Goal: Information Seeking & Learning: Find specific fact

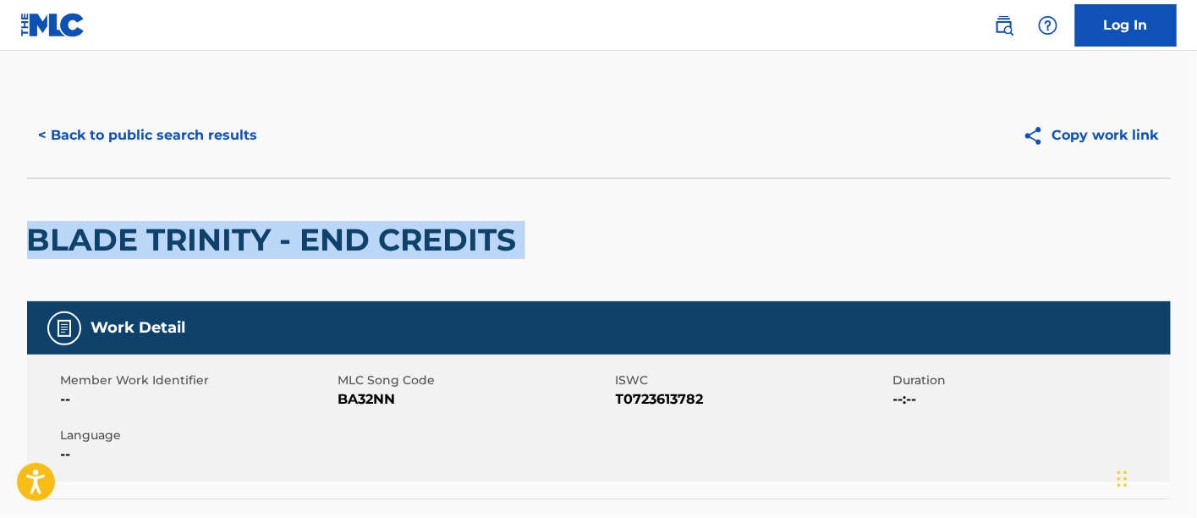
click at [244, 133] on button "< Back to public search results" at bounding box center [148, 135] width 243 height 42
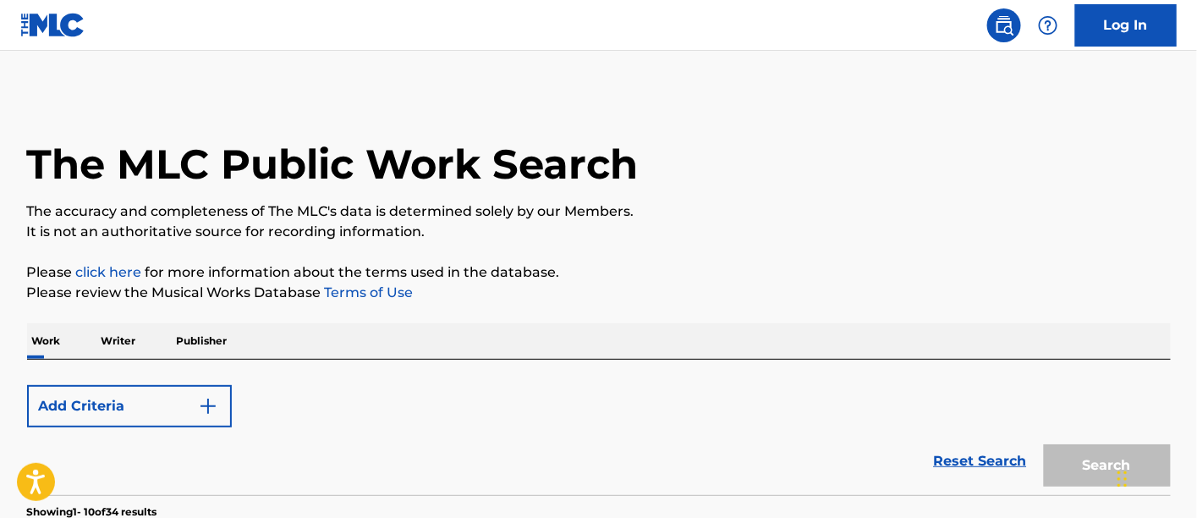
scroll to position [188, 0]
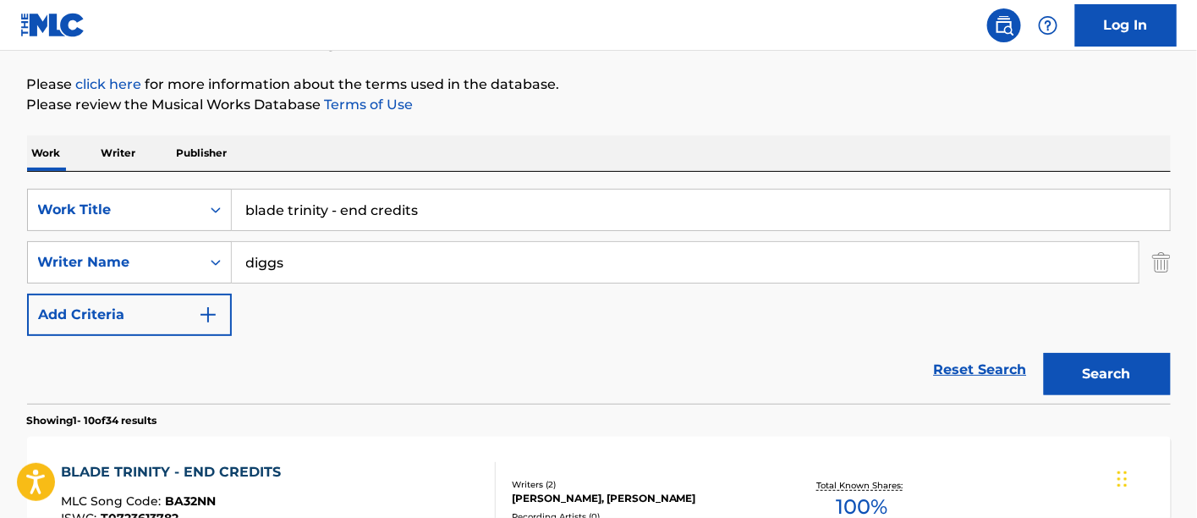
click at [506, 204] on input "blade trinity - end credits" at bounding box center [701, 209] width 938 height 41
paste input "ENTER U-GOD"
type input "ENTER U-GOD"
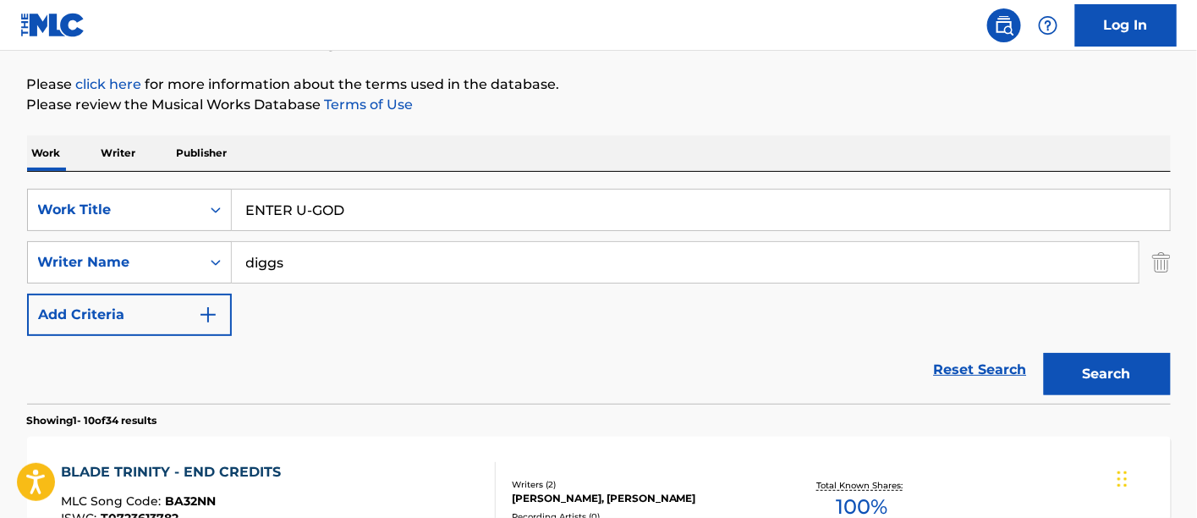
click at [1044, 353] on button "Search" at bounding box center [1107, 374] width 127 height 42
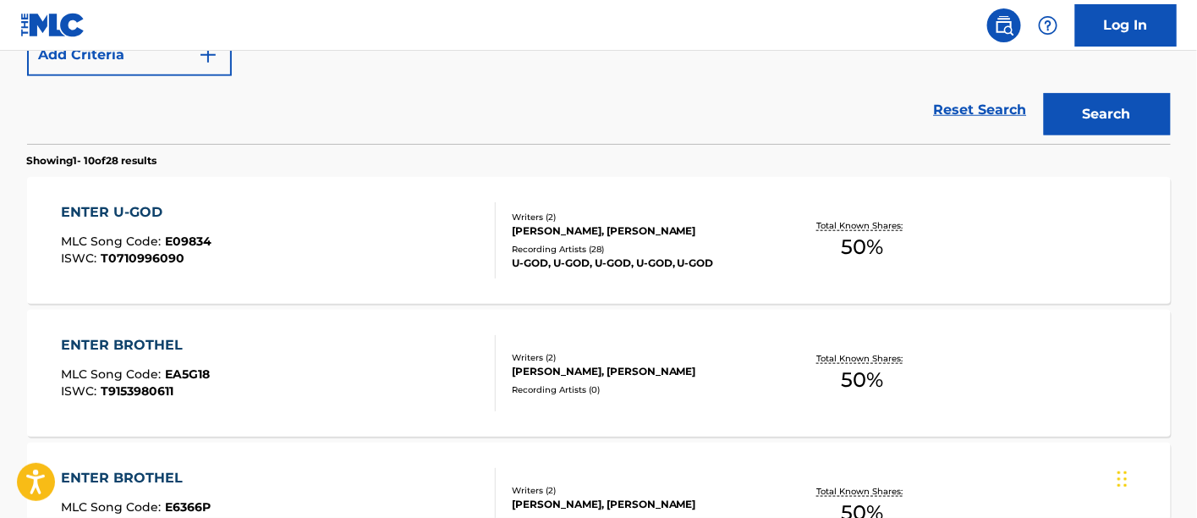
scroll to position [465, 0]
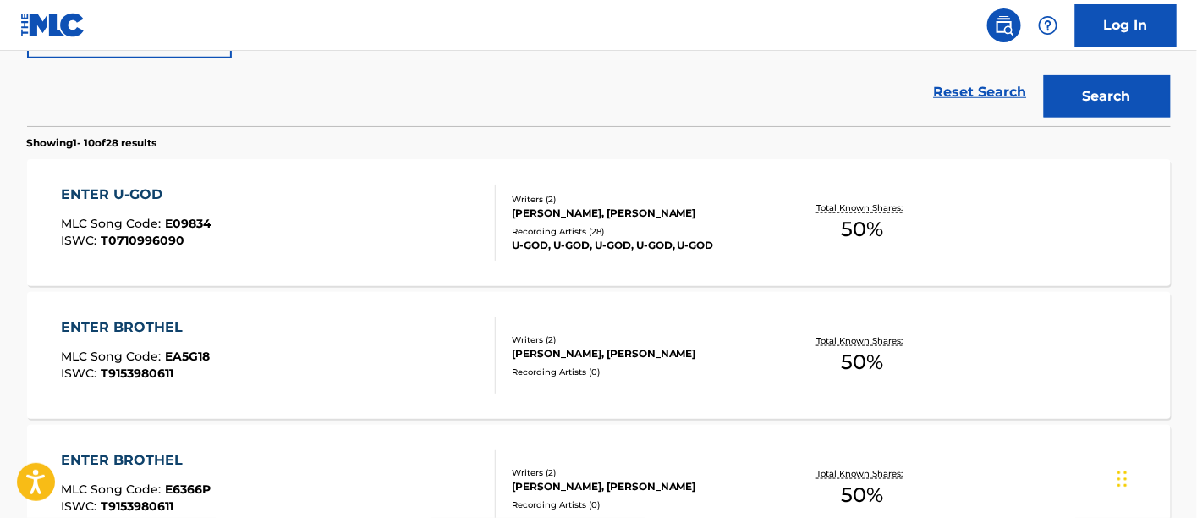
click at [636, 244] on div "U-GOD, U-GOD, U-GOD, U-GOD, U-GOD" at bounding box center [639, 245] width 255 height 15
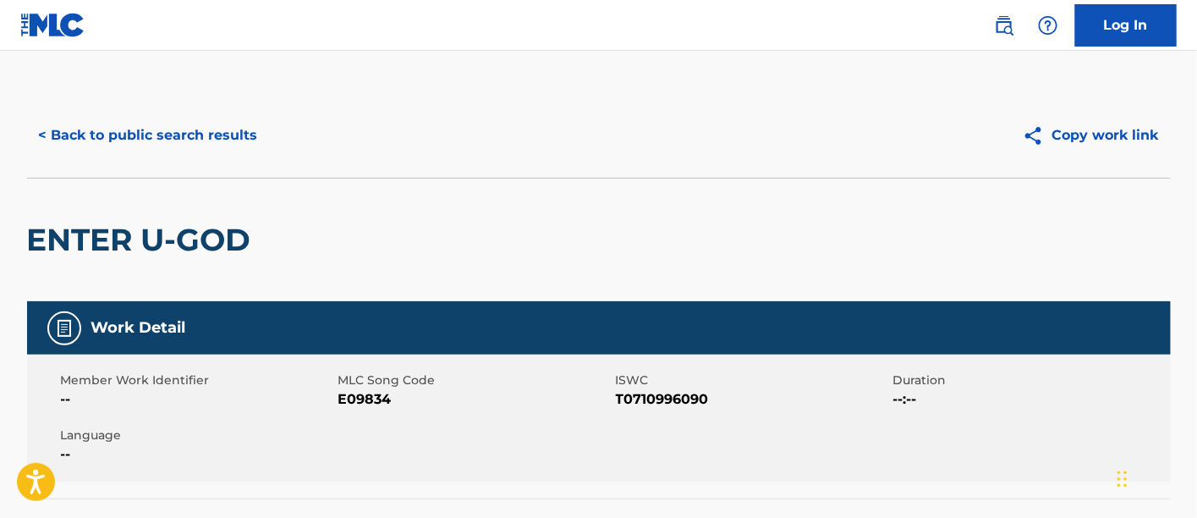
click at [364, 405] on span "E09834" at bounding box center [474, 399] width 273 height 20
copy span "E09834"
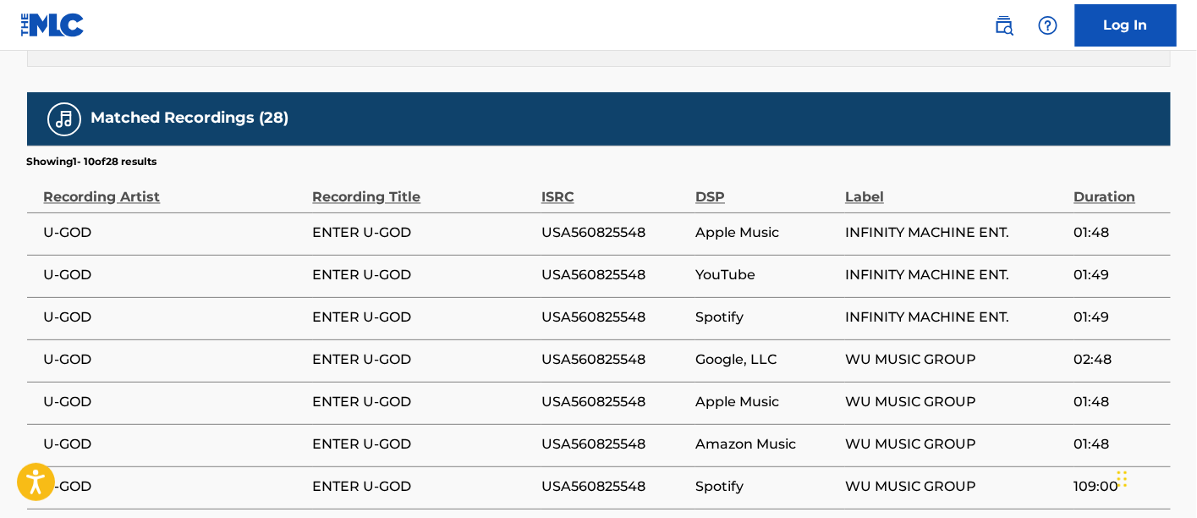
scroll to position [997, 0]
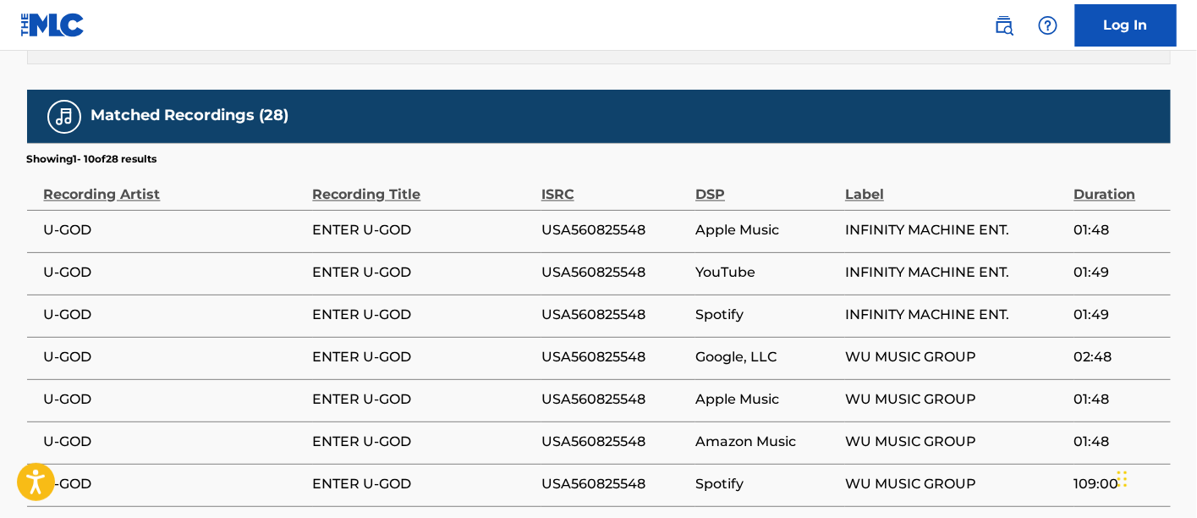
click at [629, 305] on span "USA560825548" at bounding box center [613, 315] width 145 height 20
copy span "USA560825548"
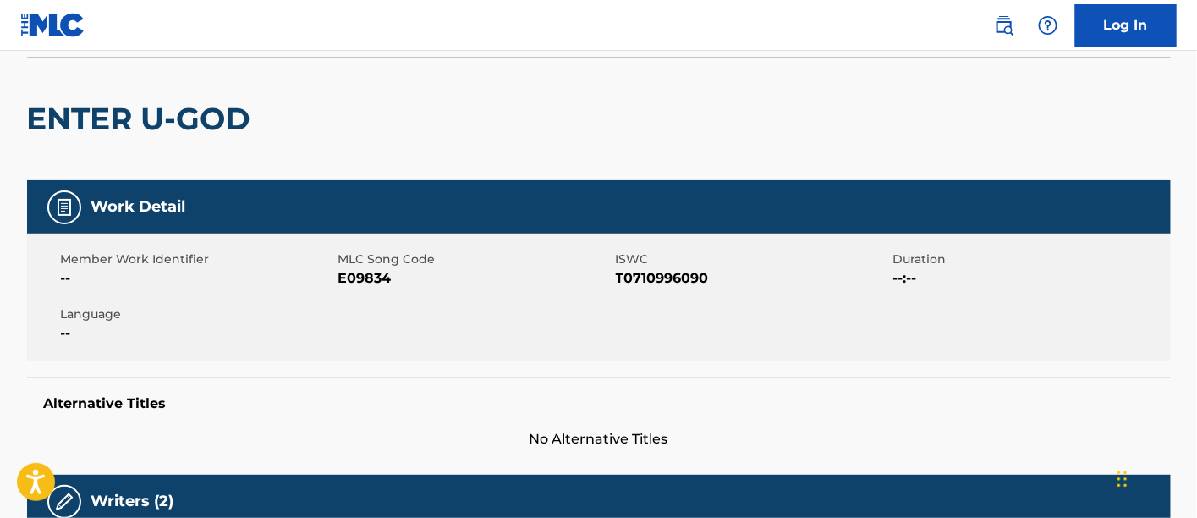
scroll to position [0, 0]
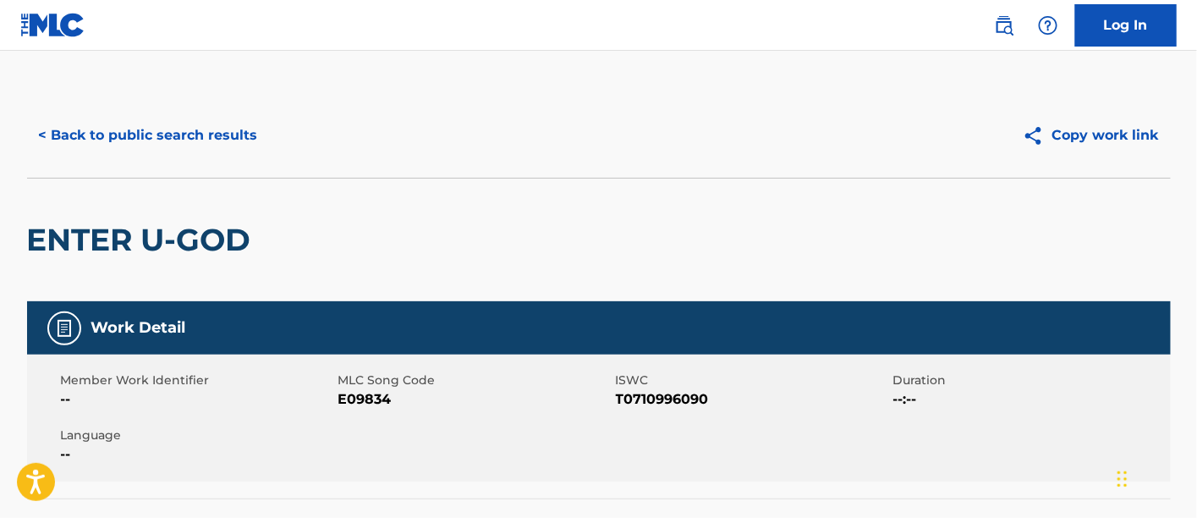
click at [375, 393] on span "E09834" at bounding box center [474, 399] width 273 height 20
copy span "E09834"
click at [151, 121] on button "< Back to public search results" at bounding box center [148, 135] width 243 height 42
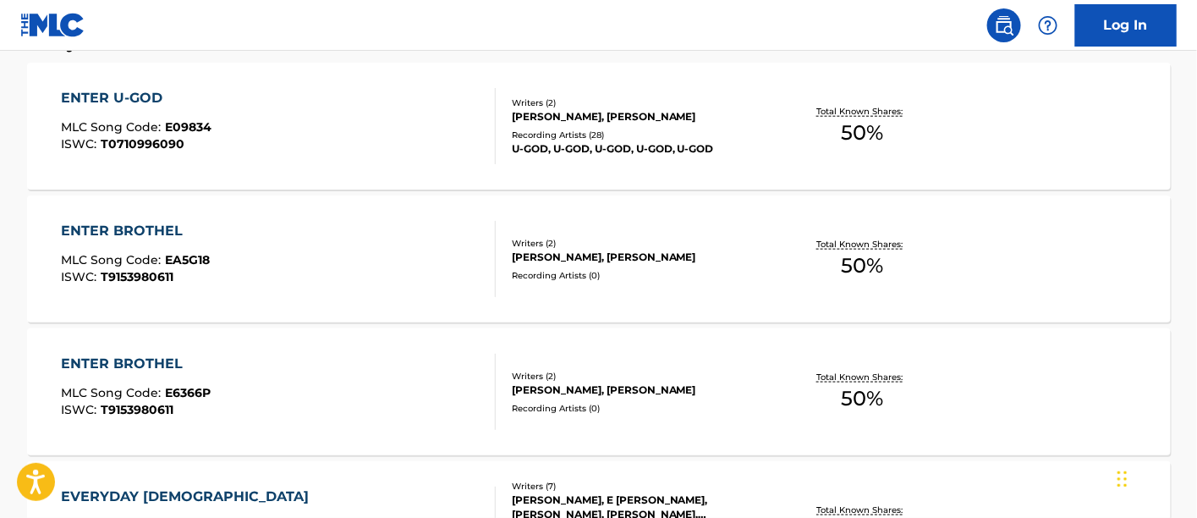
scroll to position [109, 0]
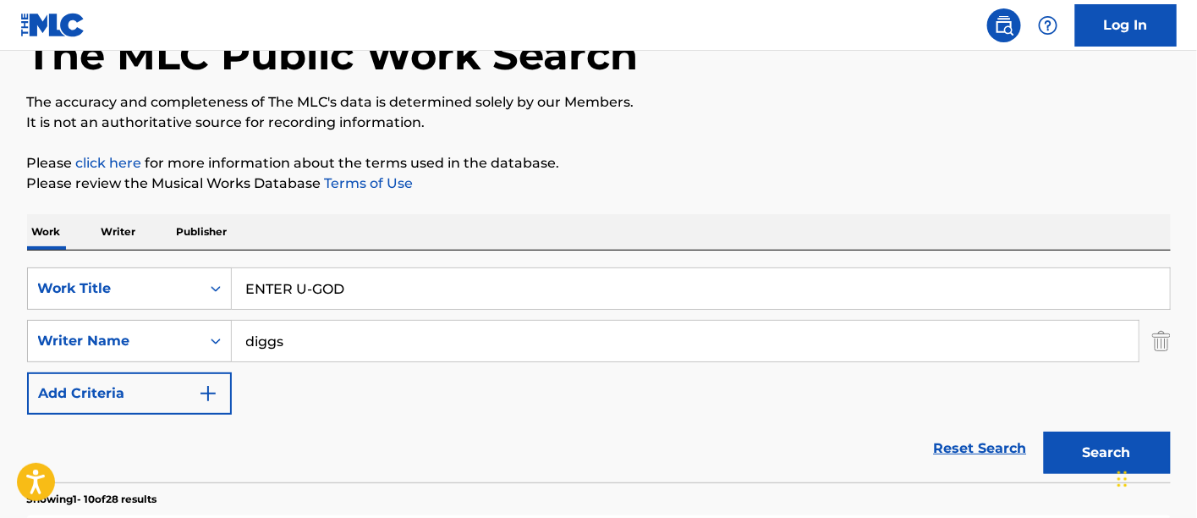
click at [870, 296] on input "ENTER U-GOD" at bounding box center [701, 288] width 938 height 41
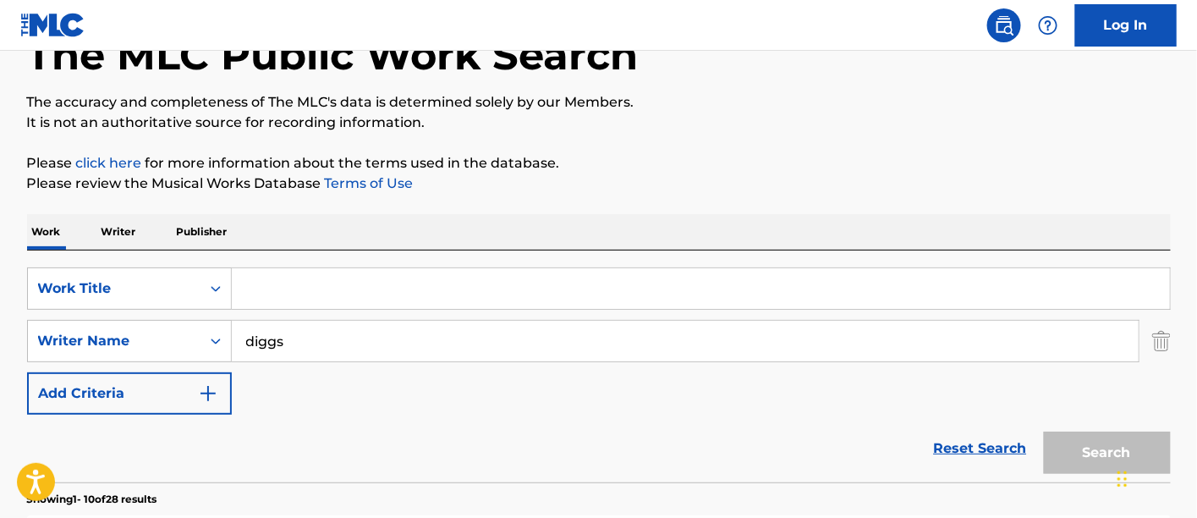
paste input "STAY IN YOUR LANE"
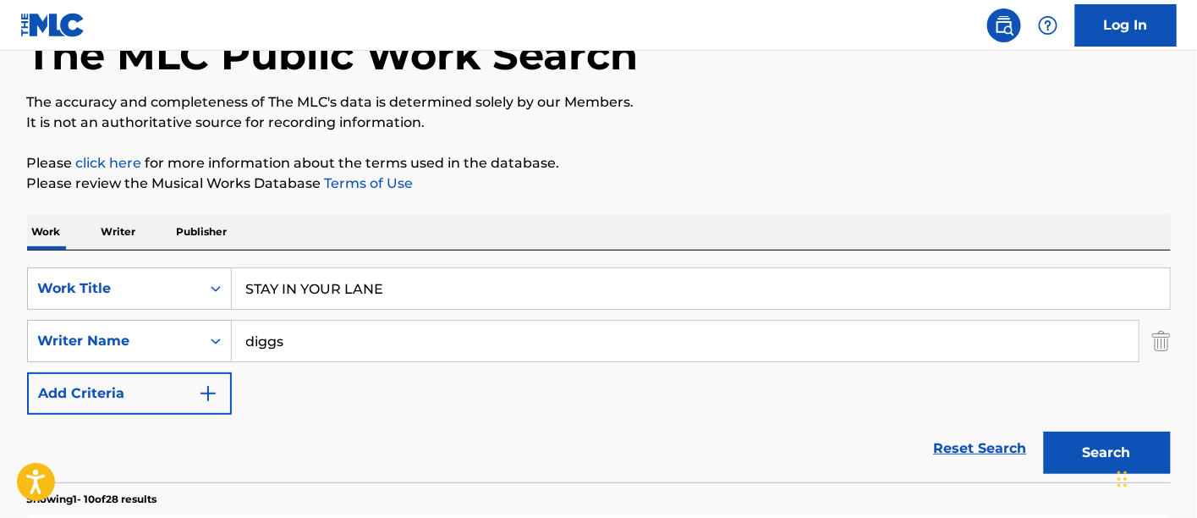
type input "STAY IN YOUR LANE"
click at [1044, 431] on button "Search" at bounding box center [1107, 452] width 127 height 42
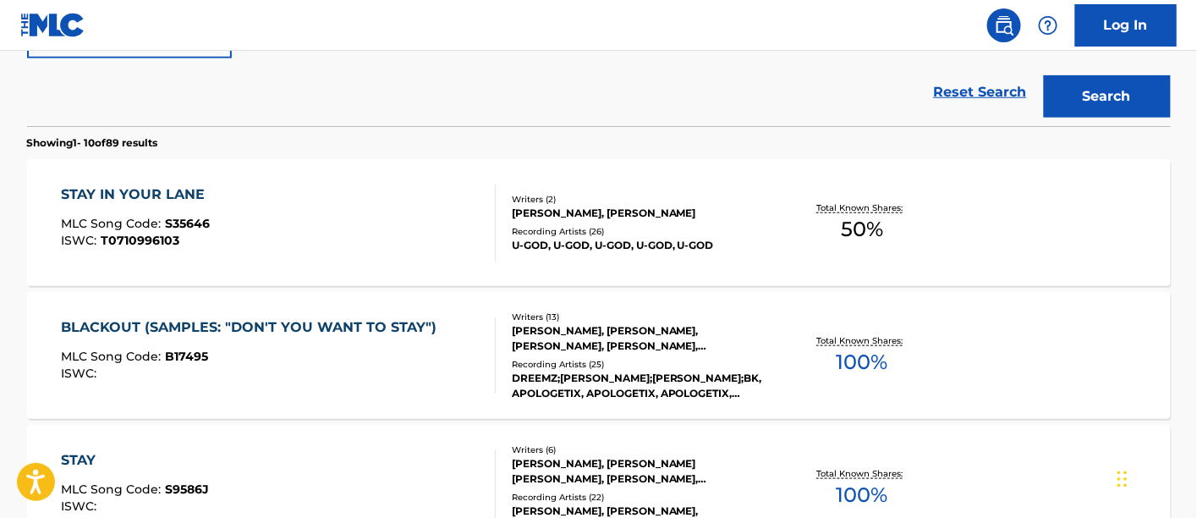
scroll to position [459, 0]
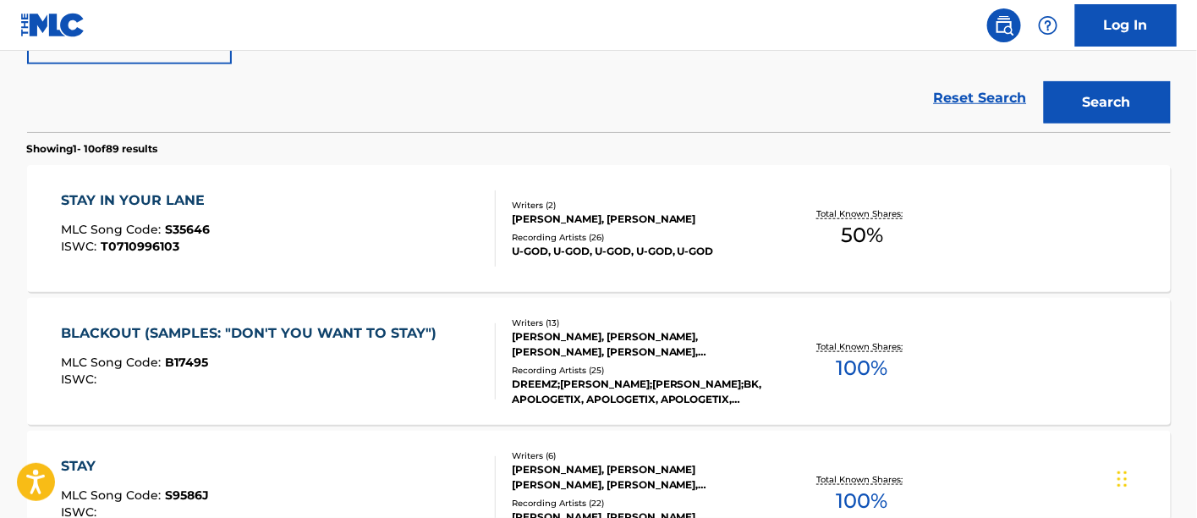
click at [1133, 119] on button "Search" at bounding box center [1107, 102] width 127 height 42
click at [563, 216] on div "[PERSON_NAME], [PERSON_NAME]" at bounding box center [639, 218] width 255 height 15
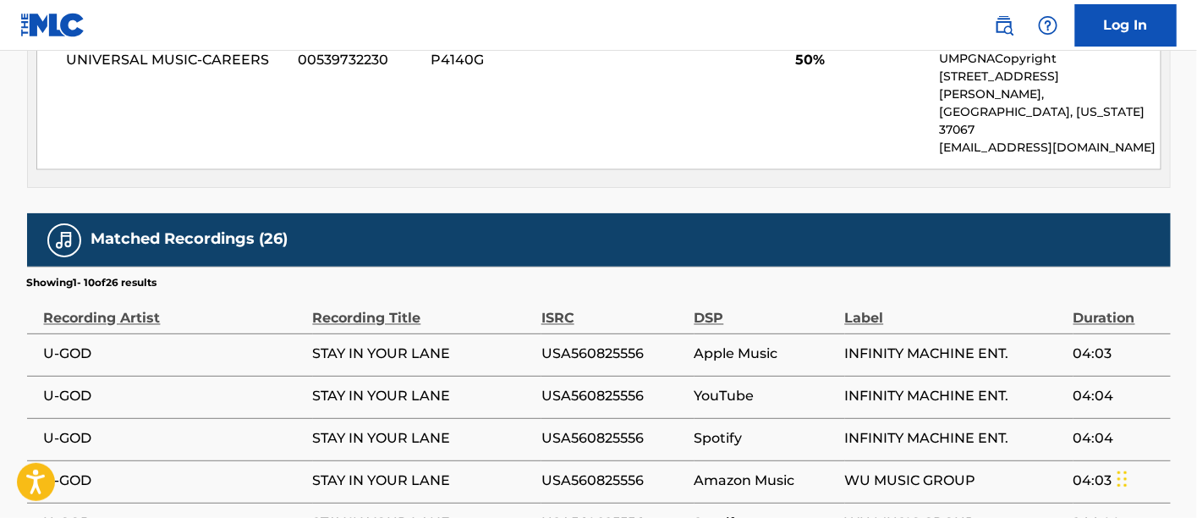
scroll to position [871, 0]
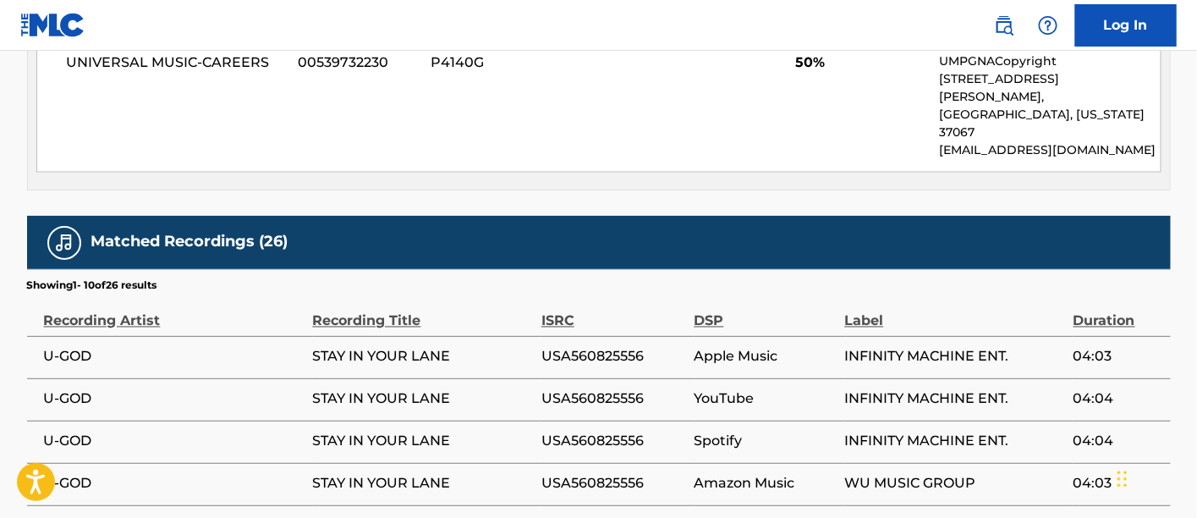
click at [578, 347] on span "USA560825556" at bounding box center [613, 357] width 145 height 20
copy span "USA560825556"
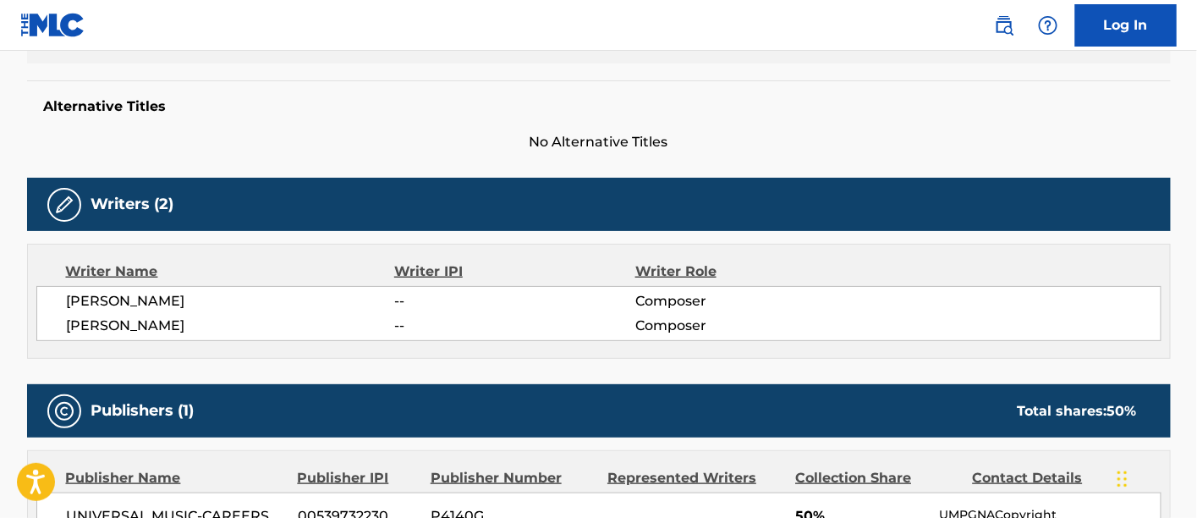
scroll to position [0, 0]
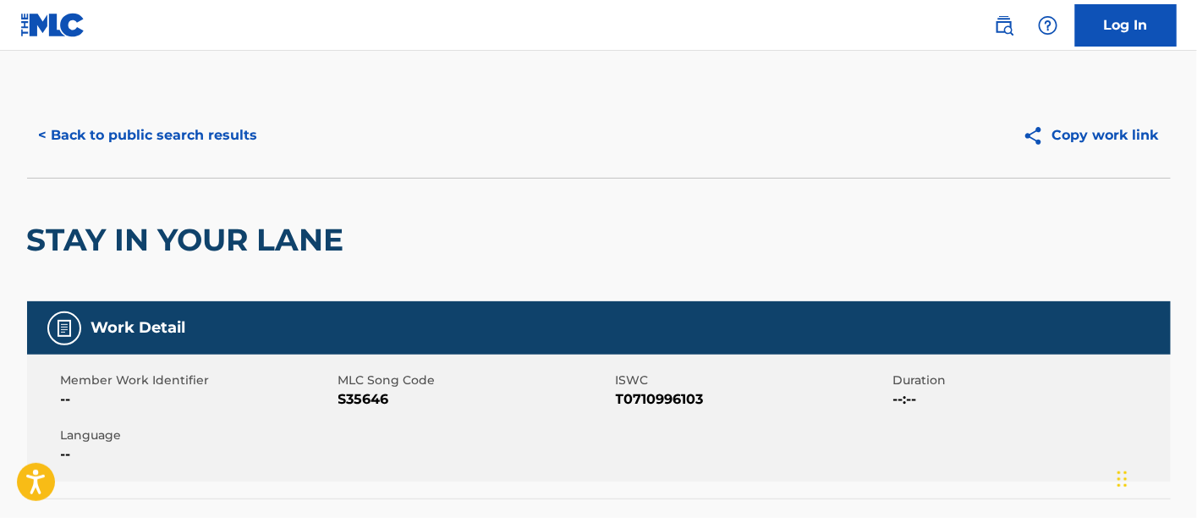
click at [376, 402] on span "S35646" at bounding box center [474, 399] width 273 height 20
copy span "S35646"
click at [156, 129] on button "< Back to public search results" at bounding box center [148, 135] width 243 height 42
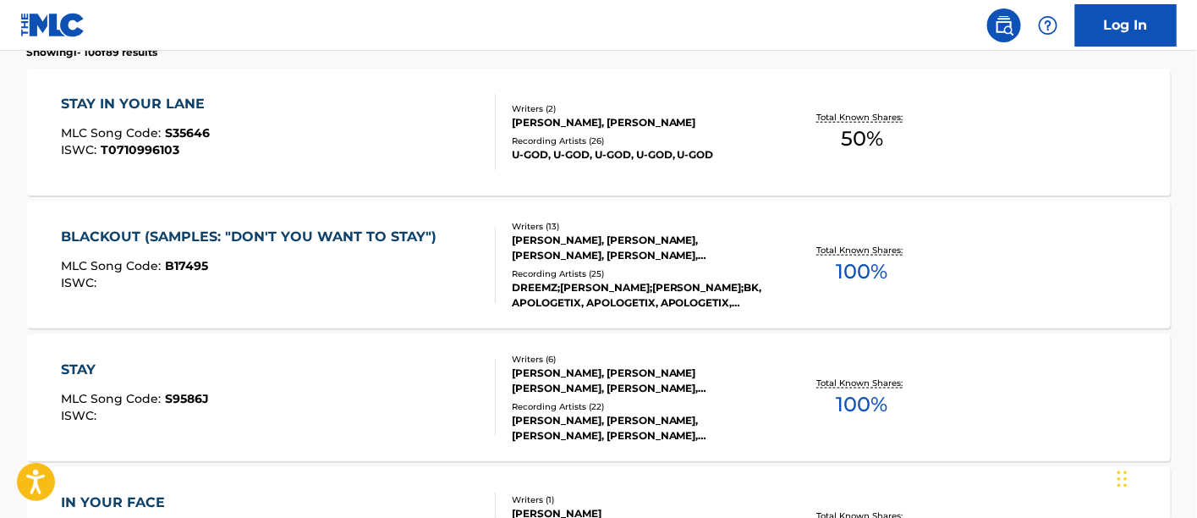
scroll to position [102, 0]
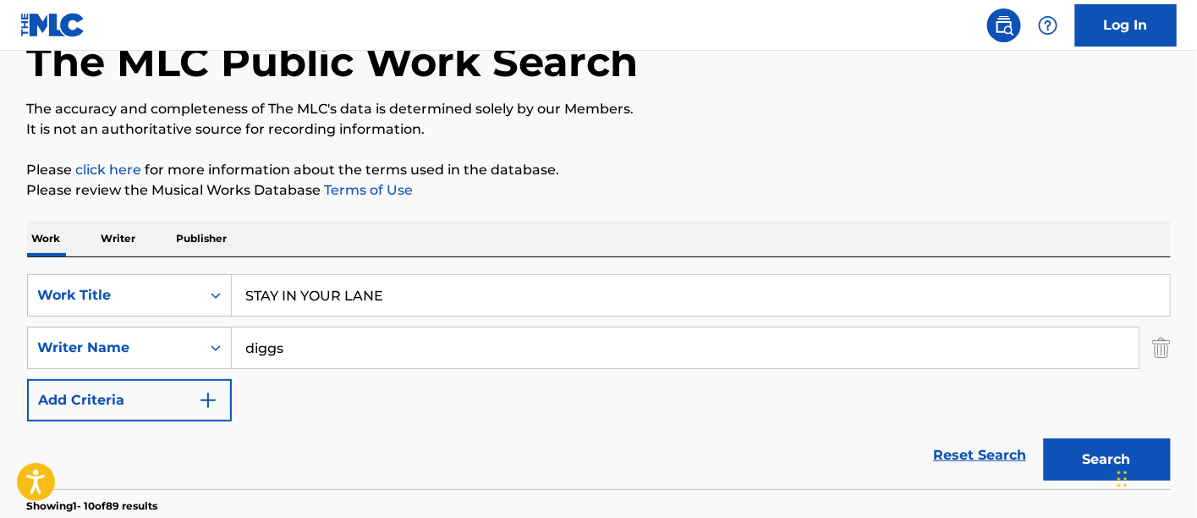
click at [730, 293] on input "STAY IN YOUR LANE" at bounding box center [701, 295] width 938 height 41
paste input "TURBO CHARG"
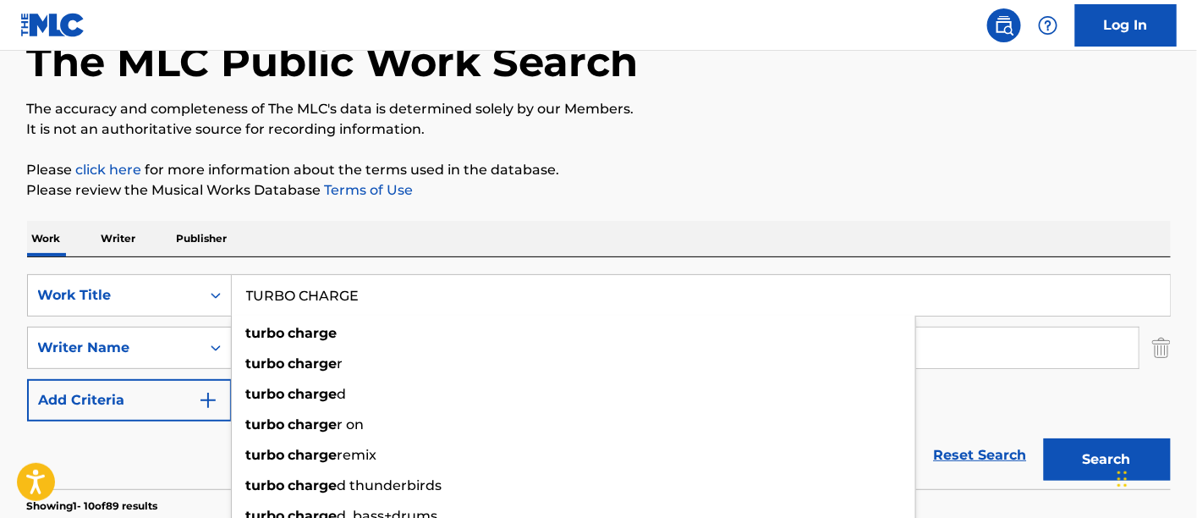
type input "TURBO CHARGE"
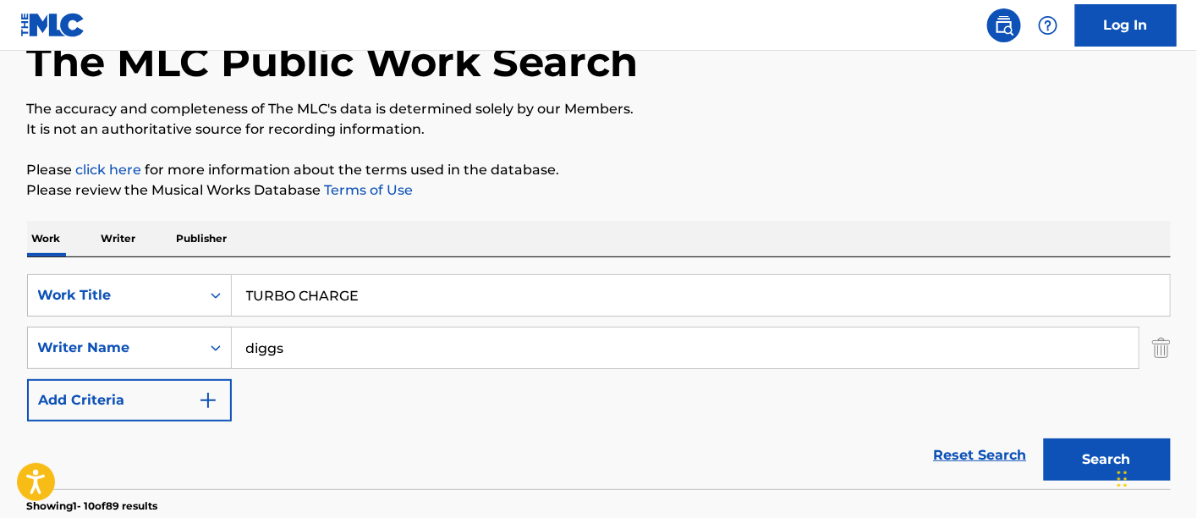
click at [1101, 452] on button "Search" at bounding box center [1107, 459] width 127 height 42
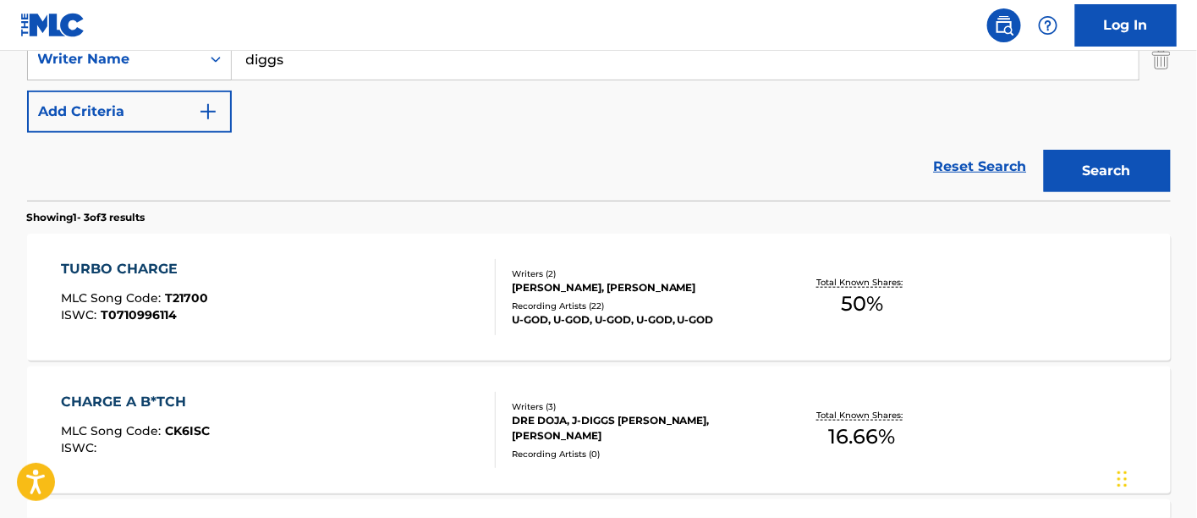
scroll to position [396, 0]
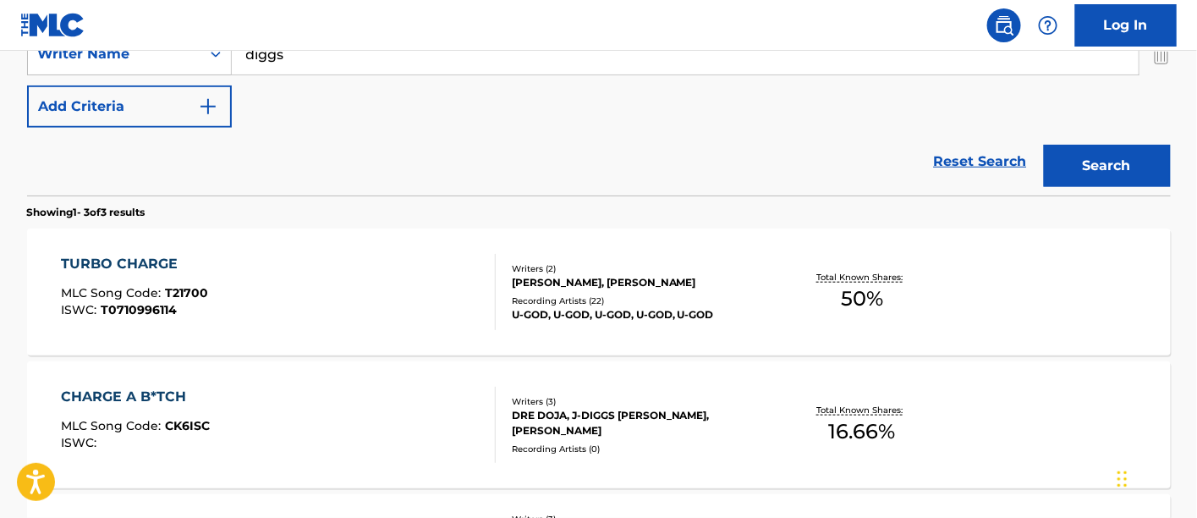
click at [297, 284] on div "TURBO CHARGE MLC Song Code : T21700 ISWC : T0710996114" at bounding box center [278, 292] width 435 height 76
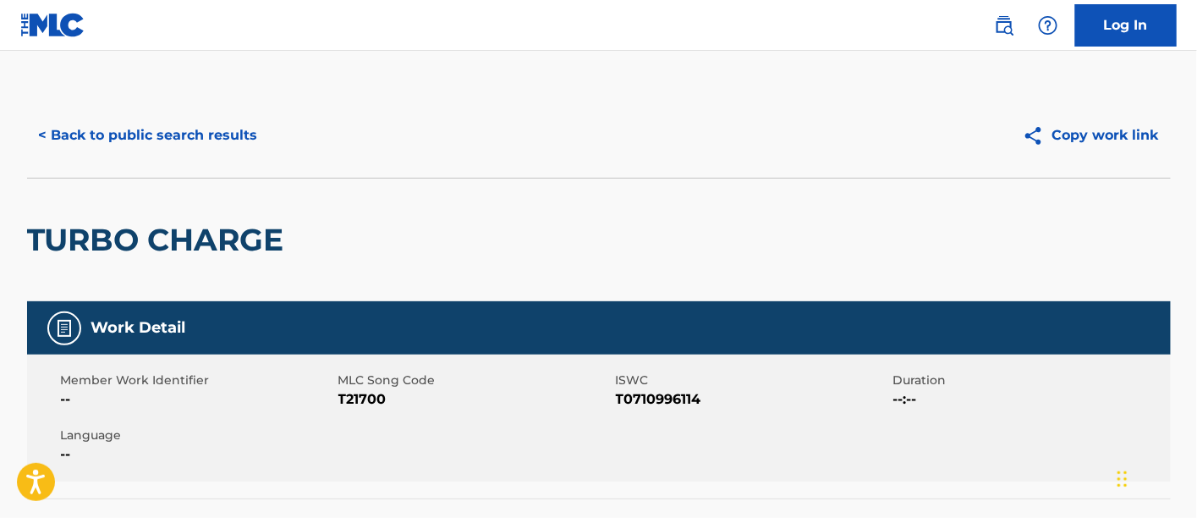
click at [366, 403] on span "T21700" at bounding box center [474, 399] width 273 height 20
copy span "T21700"
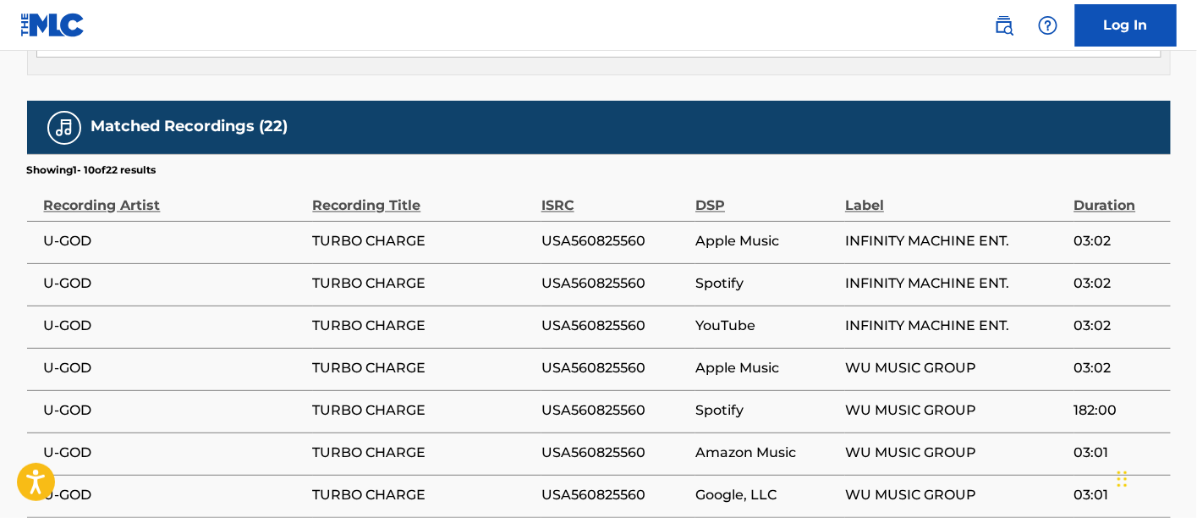
scroll to position [988, 0]
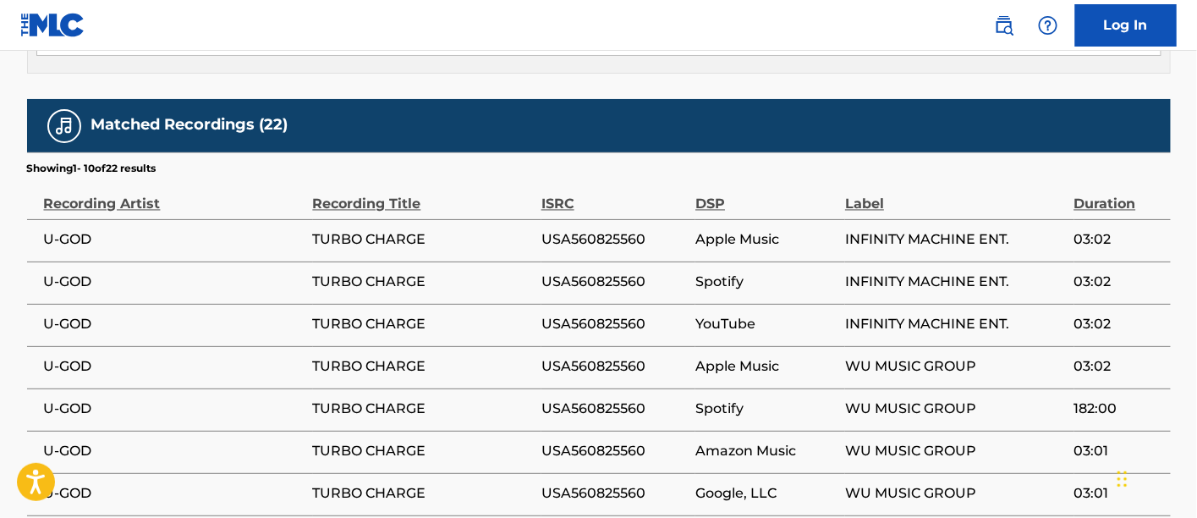
click at [587, 230] on span "USA560825560" at bounding box center [613, 240] width 145 height 20
copy span "USA560825560"
